Goal: Information Seeking & Learning: Check status

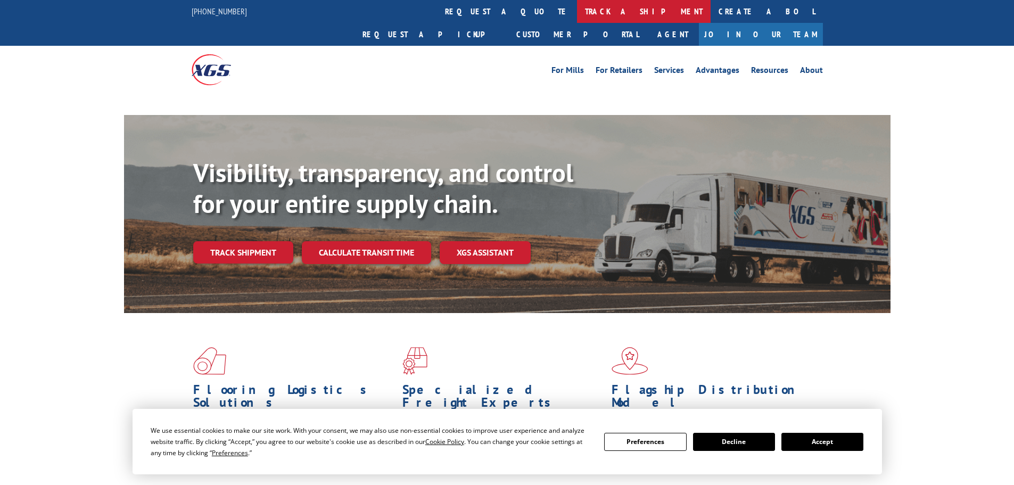
click at [577, 13] on link "track a shipment" at bounding box center [644, 11] width 134 height 23
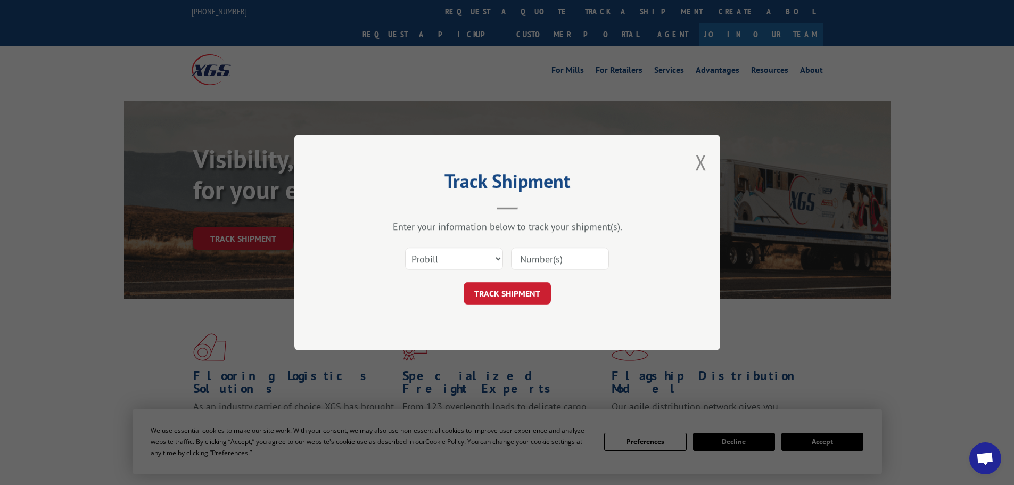
click at [491, 254] on select "Select category... Probill BOL PO" at bounding box center [454, 259] width 98 height 22
select select "po"
click at [405, 248] on select "Select category... Probill BOL PO" at bounding box center [454, 259] width 98 height 22
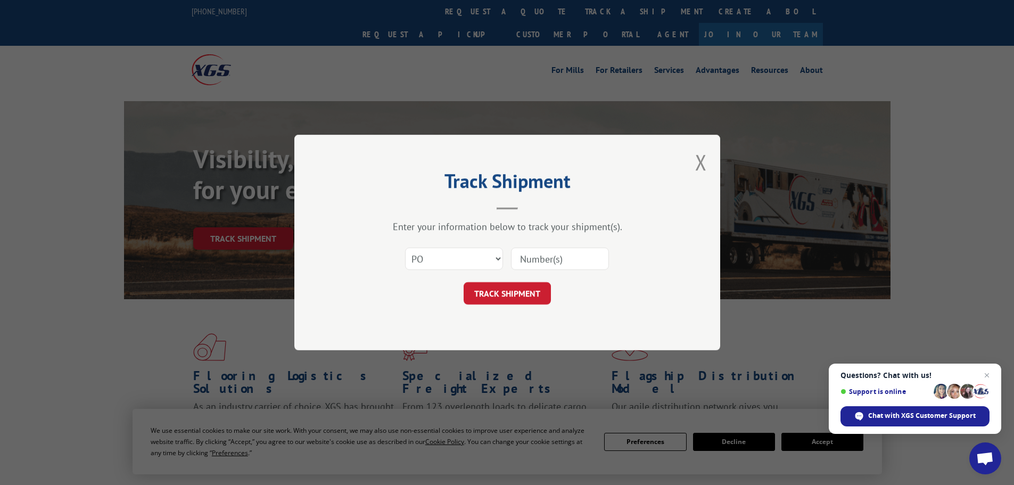
click at [531, 259] on input at bounding box center [560, 259] width 98 height 22
paste input "PO #37546004"
drag, startPoint x: 541, startPoint y: 259, endPoint x: 486, endPoint y: 261, distance: 55.4
click at [486, 262] on div "Select category... Probill BOL PO PO #37546004" at bounding box center [507, 258] width 319 height 35
type input "37546004"
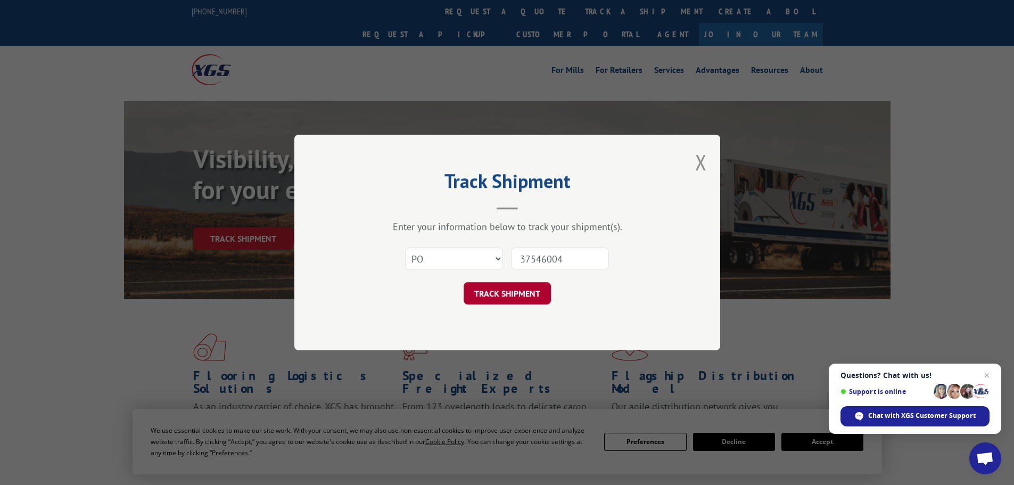
click at [515, 293] on button "TRACK SHIPMENT" at bounding box center [507, 293] width 87 height 22
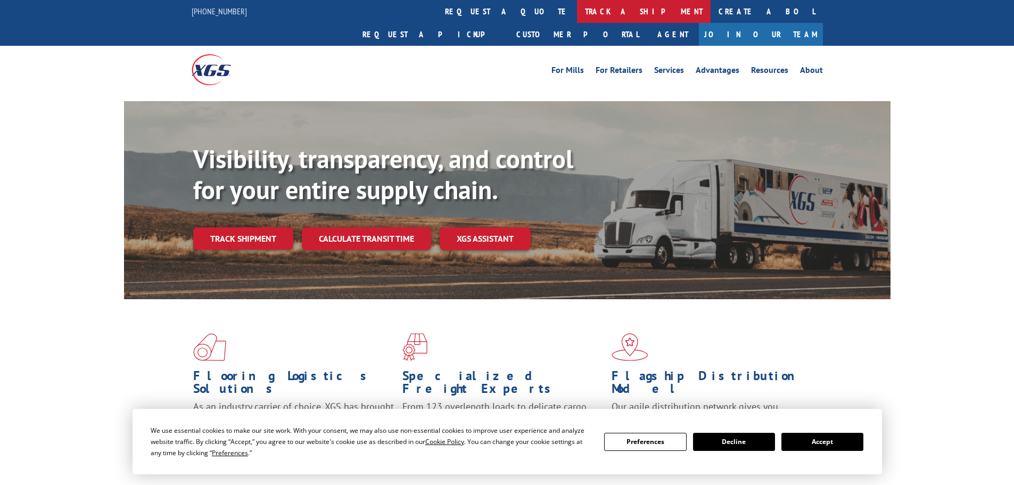
click at [577, 8] on link "track a shipment" at bounding box center [644, 11] width 134 height 23
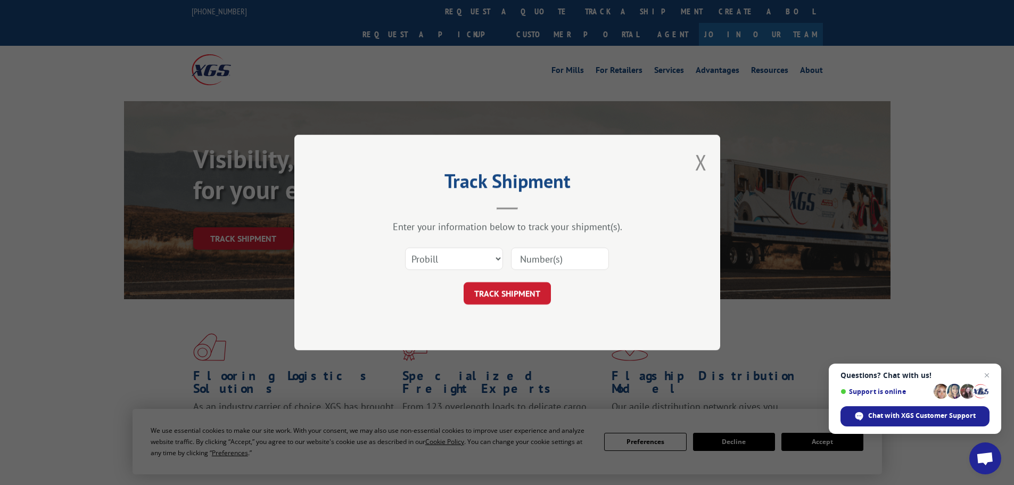
paste input "17637834"
type input "17637834"
click at [517, 293] on button "TRACK SHIPMENT" at bounding box center [507, 293] width 87 height 22
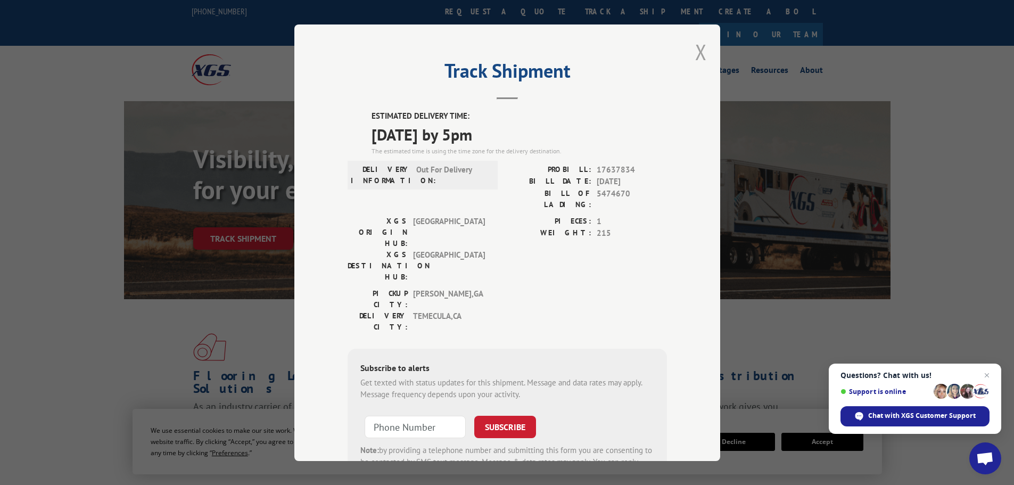
click at [696, 54] on button "Close modal" at bounding box center [701, 52] width 12 height 28
